Goal: Task Accomplishment & Management: Manage account settings

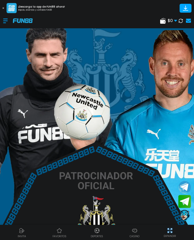
click at [187, 22] on use at bounding box center [188, 21] width 5 height 4
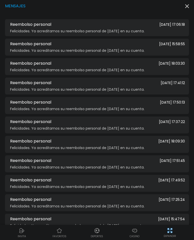
click at [185, 11] on div "Mensajes Reembolso personal [DATE] 17:06:18 Felicidades. Ya acreditamos su reem…" at bounding box center [97, 133] width 194 height 266
click at [184, 5] on div "Mensajes" at bounding box center [97, 6] width 184 height 6
click at [184, 4] on div "Mensajes" at bounding box center [97, 6] width 184 height 6
click at [188, 6] on use "button" at bounding box center [188, 6] width 4 height 4
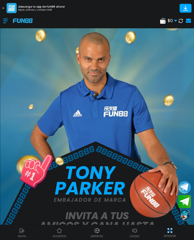
click at [175, 20] on use at bounding box center [175, 21] width 3 height 2
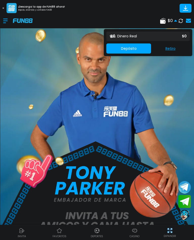
click at [10, 22] on div at bounding box center [8, 20] width 10 height 15
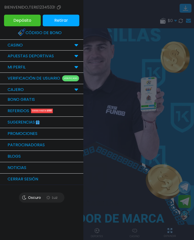
click at [168, 60] on div at bounding box center [97, 120] width 194 height 240
